Goal: Check status: Check status

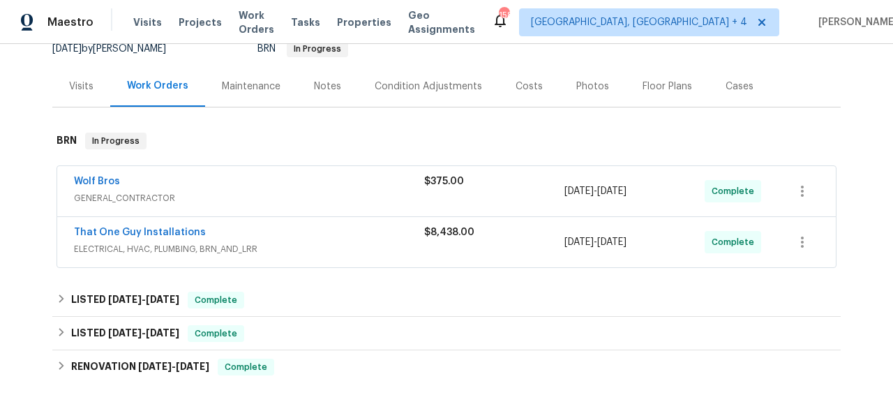
scroll to position [163, 0]
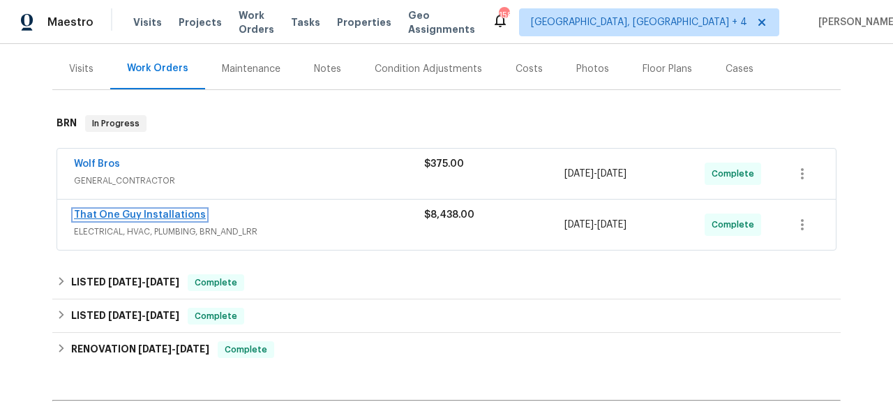
click at [168, 212] on link "That One Guy Installations" at bounding box center [140, 215] width 132 height 10
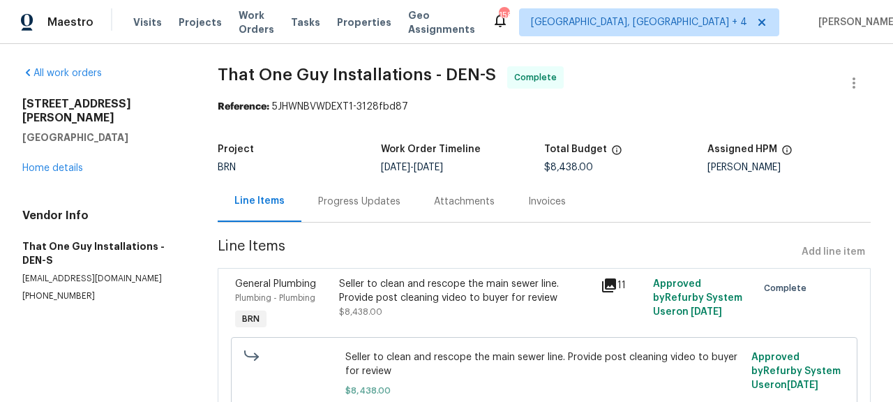
click at [547, 207] on div "Invoices" at bounding box center [547, 202] width 38 height 14
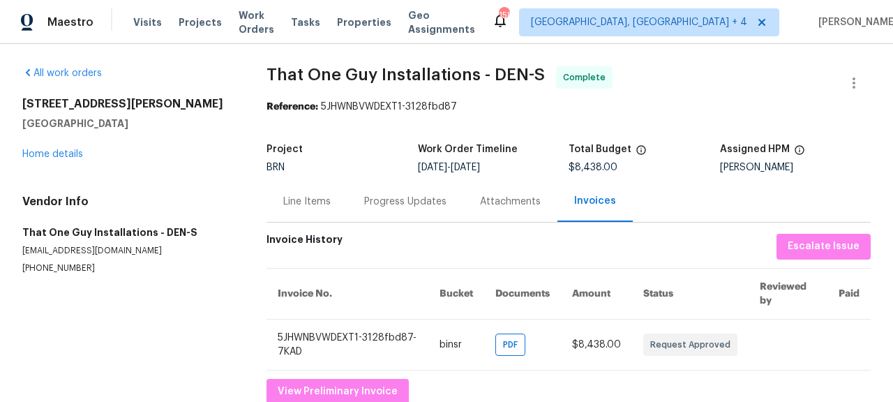
scroll to position [35, 0]
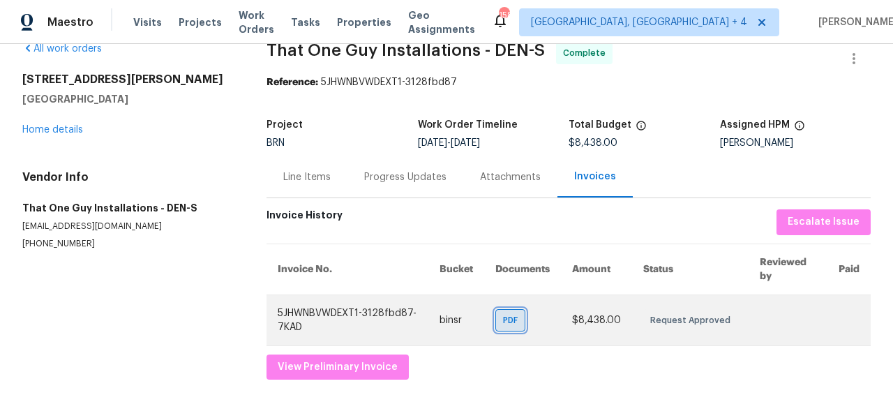
click at [510, 313] on span "PDF" at bounding box center [513, 320] width 20 height 14
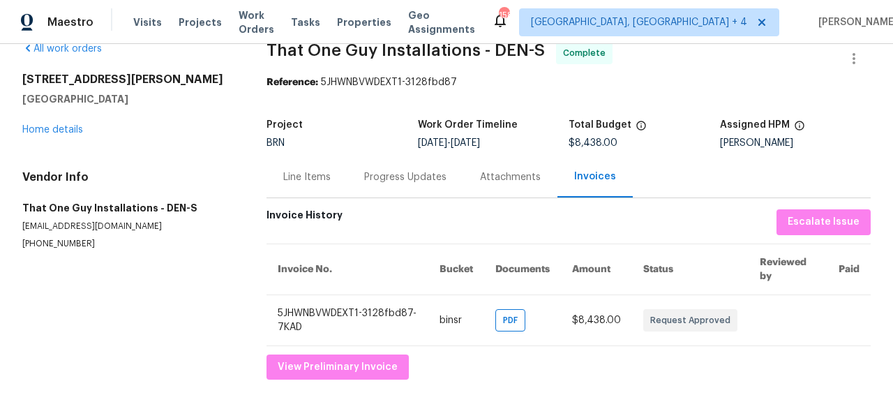
click at [421, 170] on div "Progress Updates" at bounding box center [405, 177] width 82 height 14
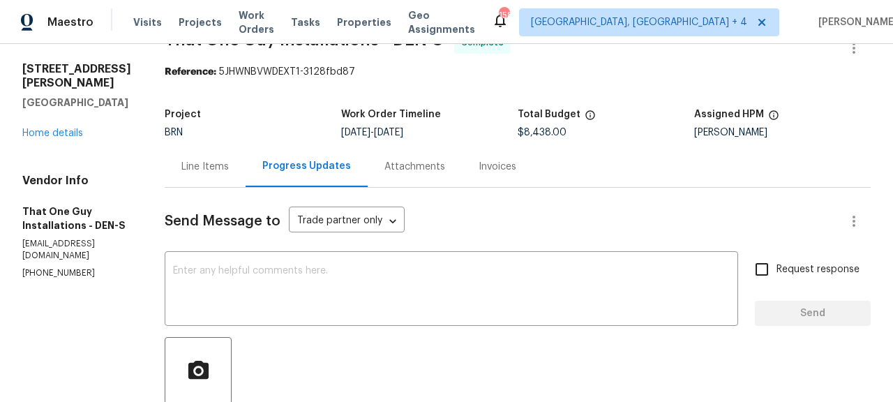
click at [494, 166] on div "Invoices" at bounding box center [497, 166] width 71 height 41
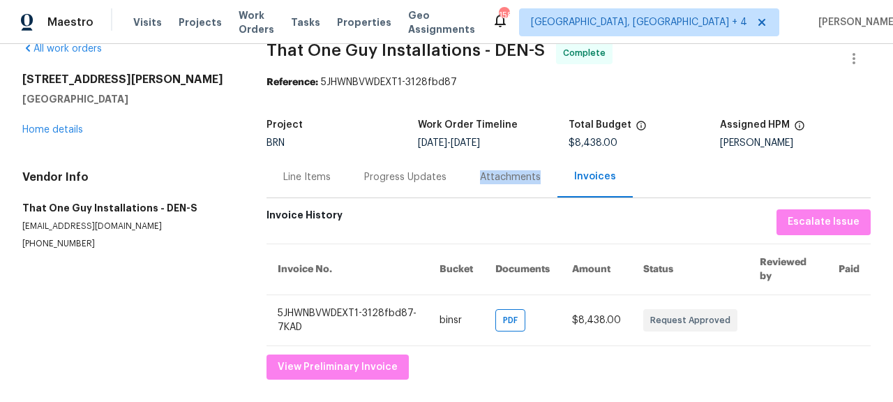
click at [495, 170] on div "Attachments" at bounding box center [510, 177] width 61 height 14
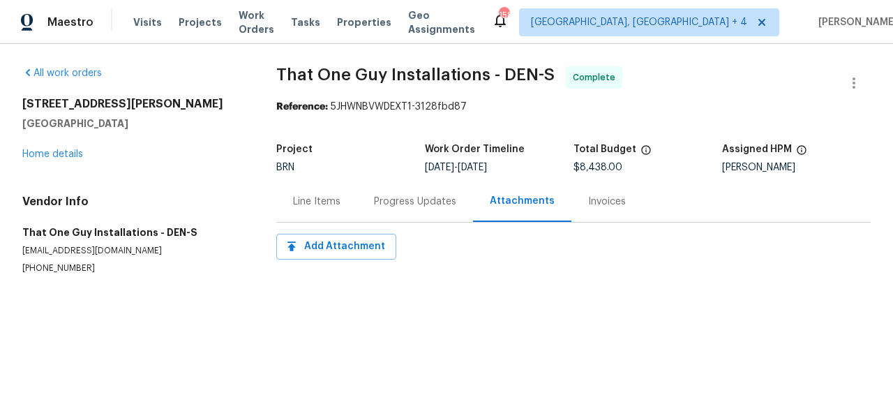
click at [413, 202] on div "Progress Updates" at bounding box center [415, 202] width 82 height 14
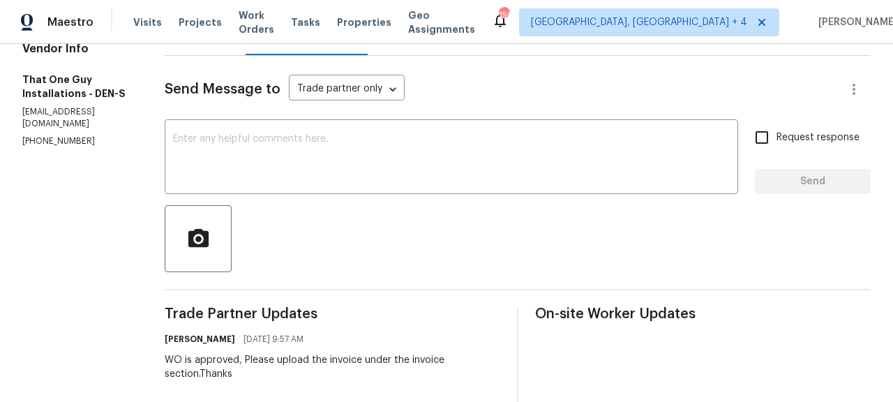
scroll to position [144, 0]
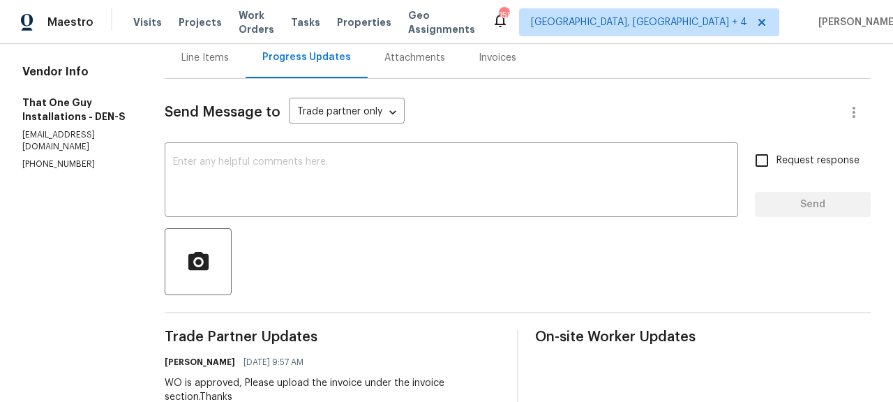
click at [385, 55] on div "Attachments" at bounding box center [415, 58] width 61 height 14
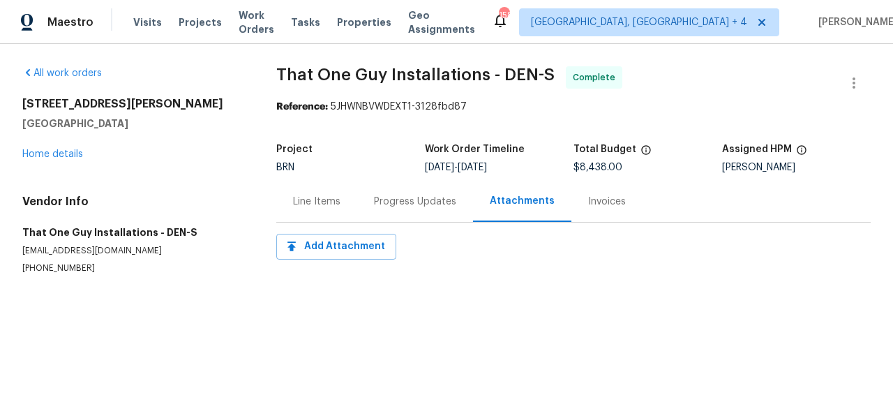
click at [609, 205] on div "Invoices" at bounding box center [607, 202] width 38 height 14
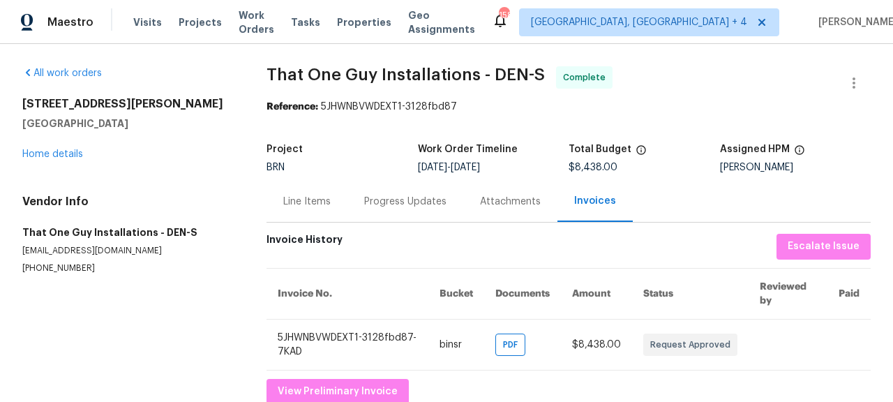
click at [298, 200] on div "Line Items" at bounding box center [306, 202] width 47 height 14
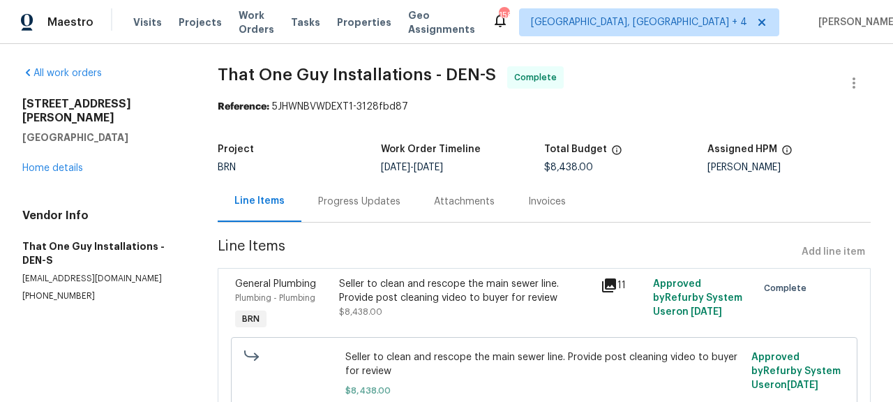
click at [601, 284] on icon at bounding box center [609, 285] width 17 height 17
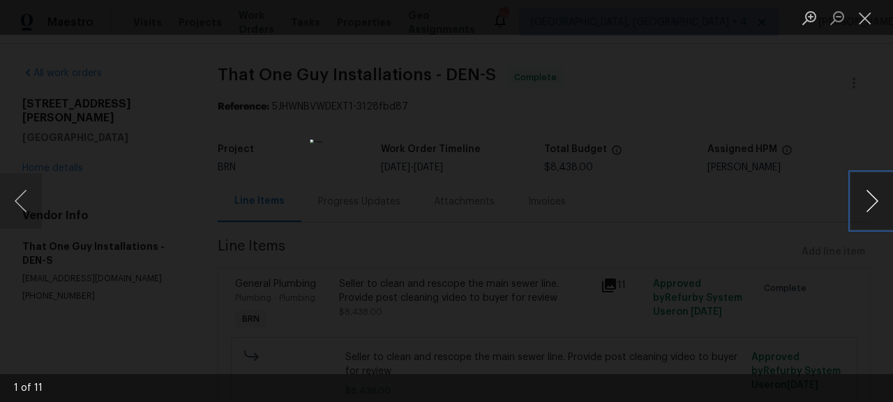
click at [870, 194] on button "Next image" at bounding box center [873, 201] width 42 height 56
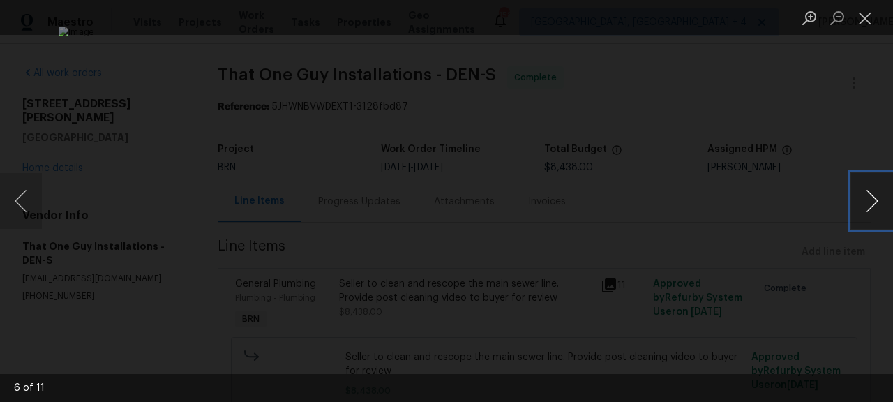
click at [870, 194] on button "Next image" at bounding box center [873, 201] width 42 height 56
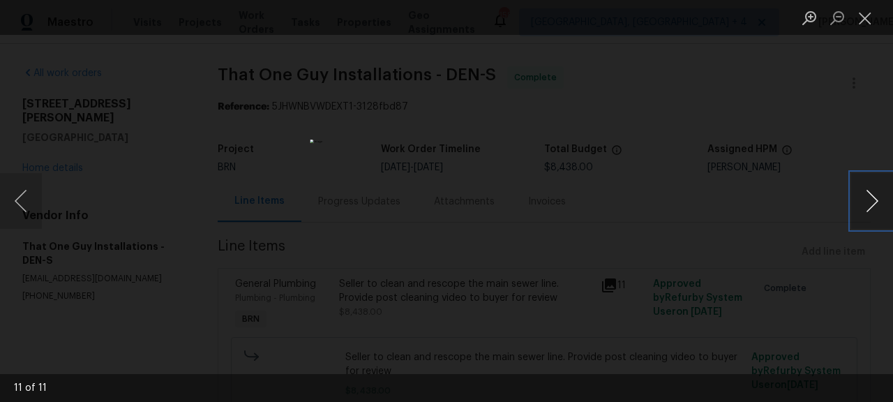
click at [870, 194] on button "Next image" at bounding box center [873, 201] width 42 height 56
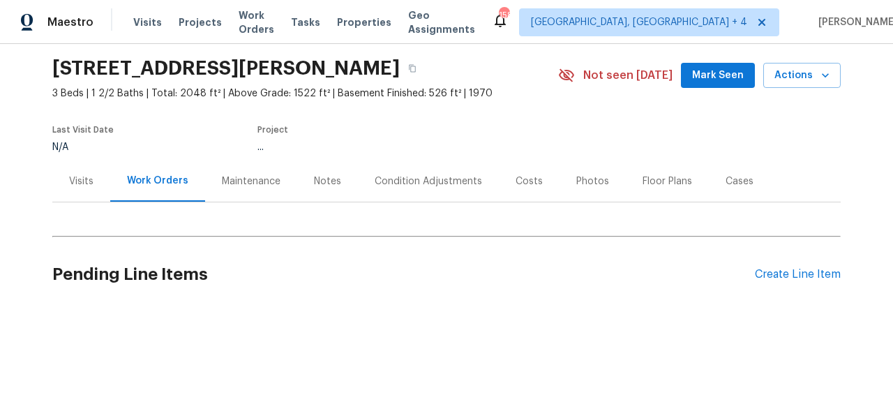
scroll to position [54, 0]
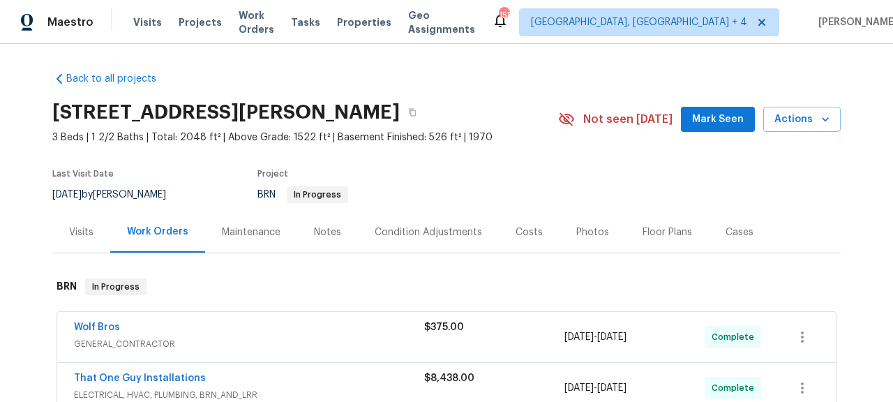
scroll to position [126, 0]
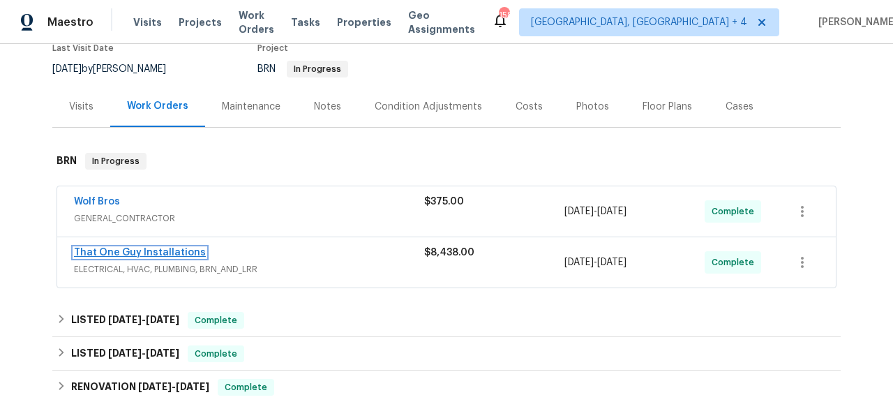
click at [186, 251] on link "That One Guy Installations" at bounding box center [140, 253] width 132 height 10
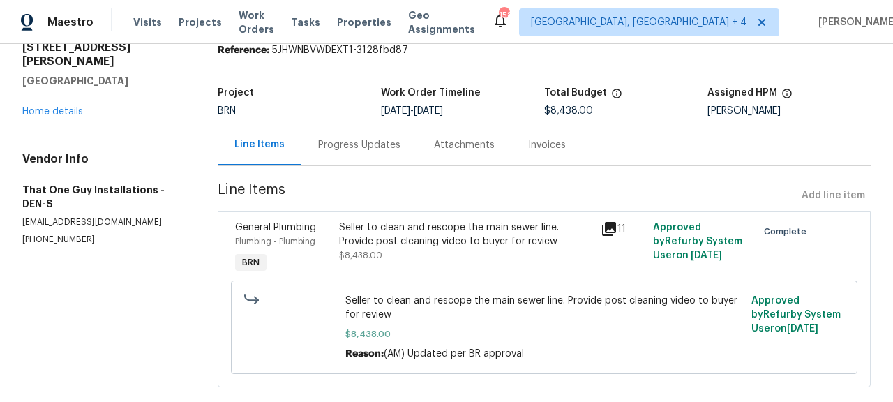
scroll to position [92, 0]
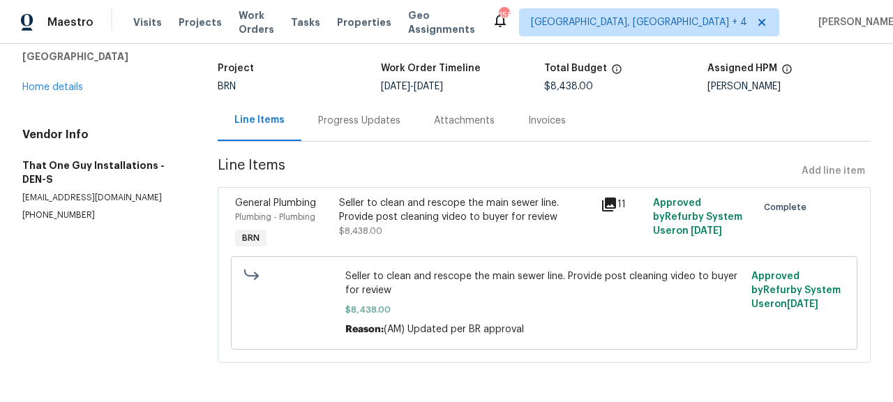
click at [601, 198] on icon at bounding box center [609, 204] width 17 height 17
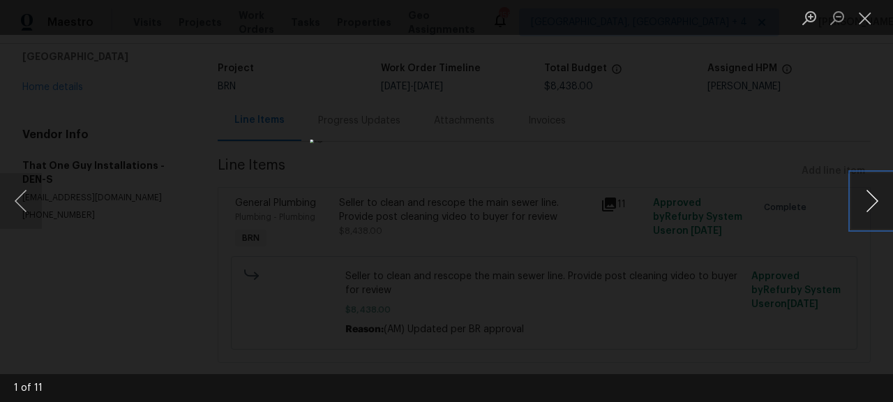
click at [870, 198] on button "Next image" at bounding box center [873, 201] width 42 height 56
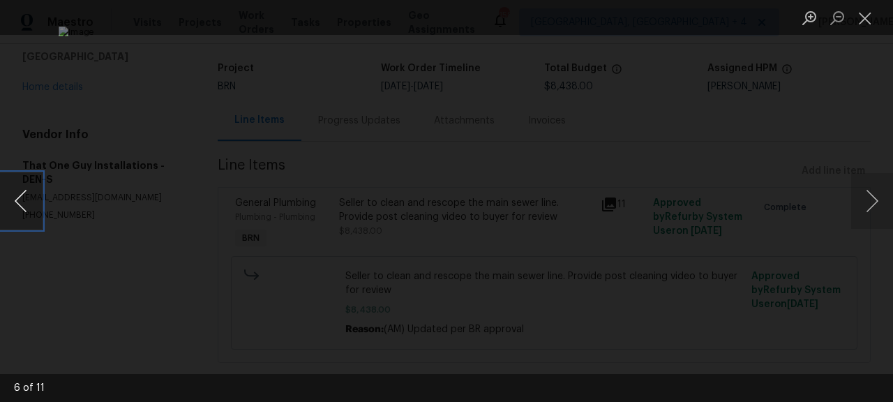
click at [27, 212] on button "Previous image" at bounding box center [21, 201] width 42 height 56
click at [882, 200] on button "Next image" at bounding box center [873, 201] width 42 height 56
click at [881, 203] on button "Next image" at bounding box center [873, 201] width 42 height 56
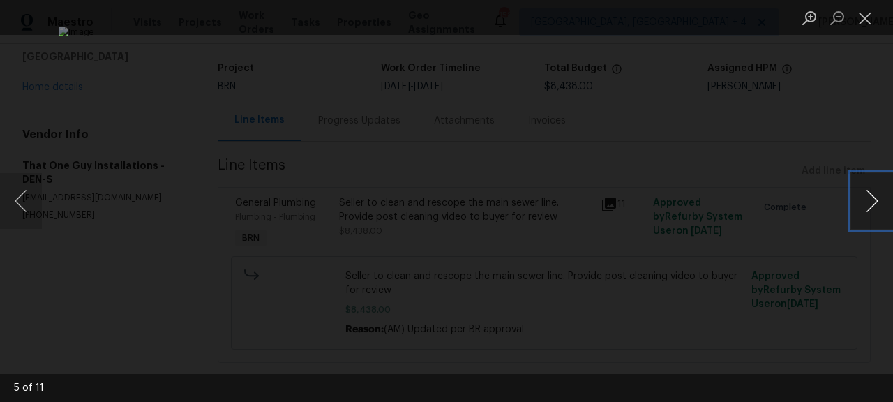
click at [881, 203] on button "Next image" at bounding box center [873, 201] width 42 height 56
click at [887, 204] on button "Next image" at bounding box center [873, 201] width 42 height 56
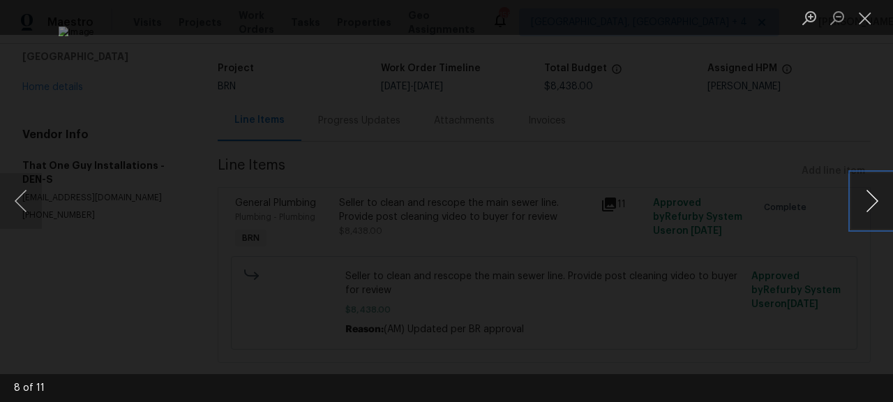
click at [874, 196] on button "Next image" at bounding box center [873, 201] width 42 height 56
click at [877, 198] on button "Next image" at bounding box center [873, 201] width 42 height 56
click at [863, 194] on button "Next image" at bounding box center [873, 201] width 42 height 56
click at [877, 198] on button "Next image" at bounding box center [873, 201] width 42 height 56
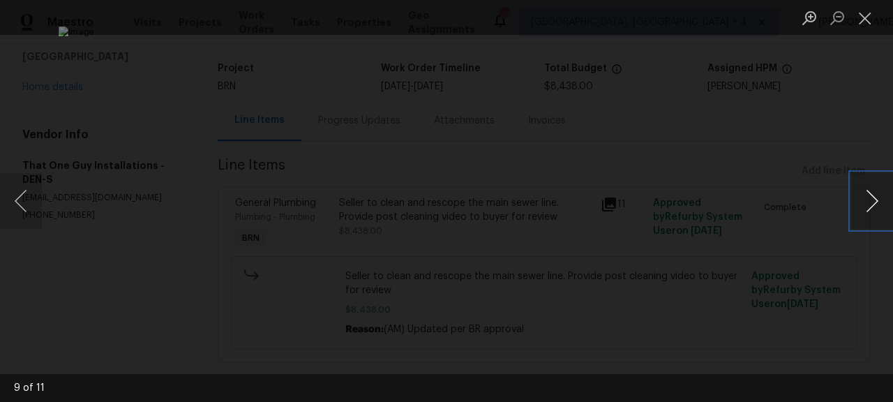
click at [877, 198] on button "Next image" at bounding box center [873, 201] width 42 height 56
